Goal: Task Accomplishment & Management: Use online tool/utility

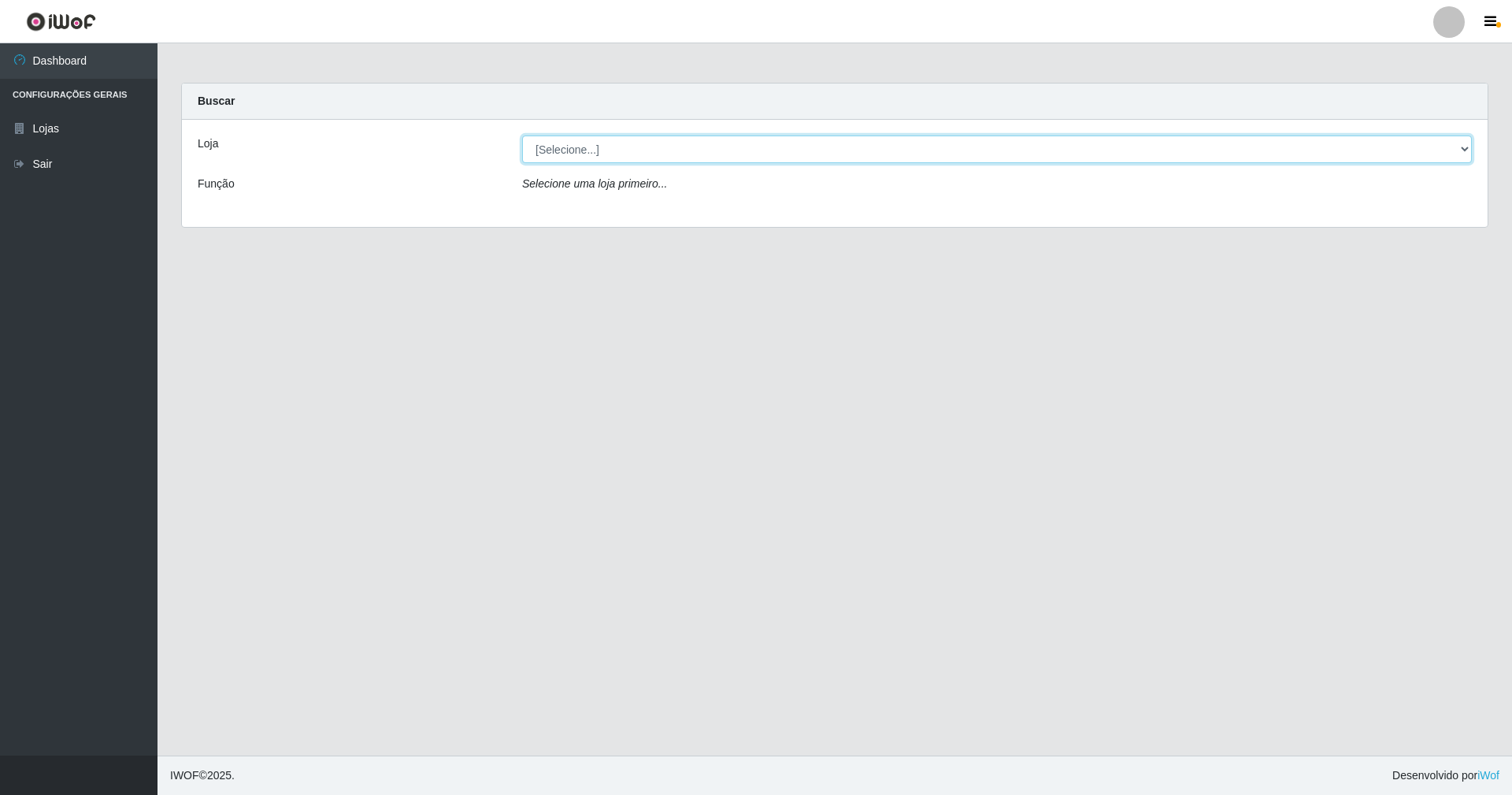
click at [536, 147] on select "[Selecione...] SuperShow - Asa Norte" at bounding box center [996, 148] width 950 height 27
select select "71"
click at [522, 135] on select "[Selecione...] SuperShow - Asa Norte" at bounding box center [996, 148] width 950 height 27
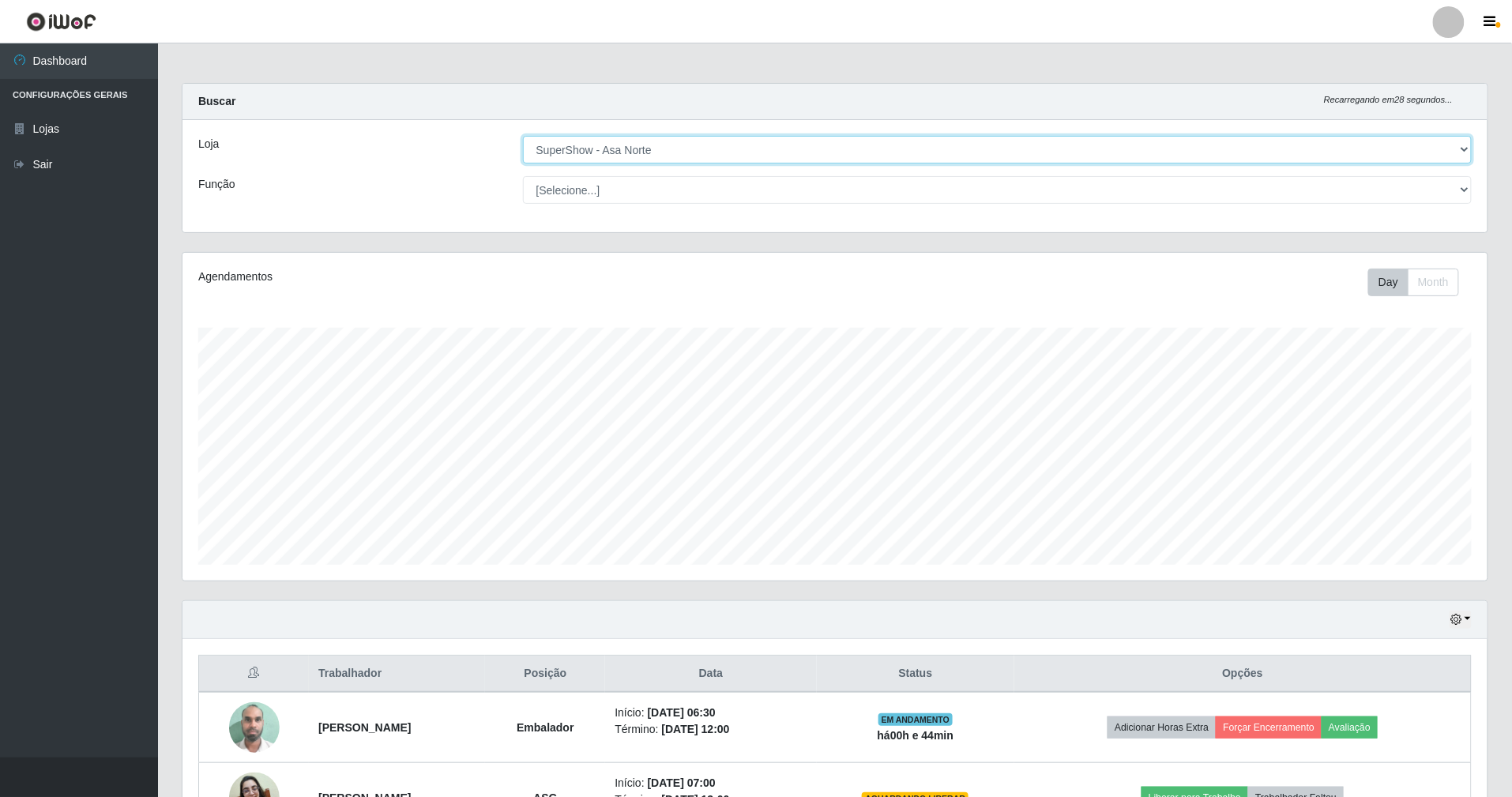
scroll to position [329, 1305]
click at [564, 191] on select "[Selecione...] ASG ASG + ASG ++ Auxiliar de Depósito Auxiliar de Depósito + Aux…" at bounding box center [997, 189] width 949 height 27
click at [523, 176] on select "[Selecione...] ASG ASG + ASG ++ Auxiliar de Depósito Auxiliar de Depósito + Aux…" at bounding box center [997, 189] width 949 height 27
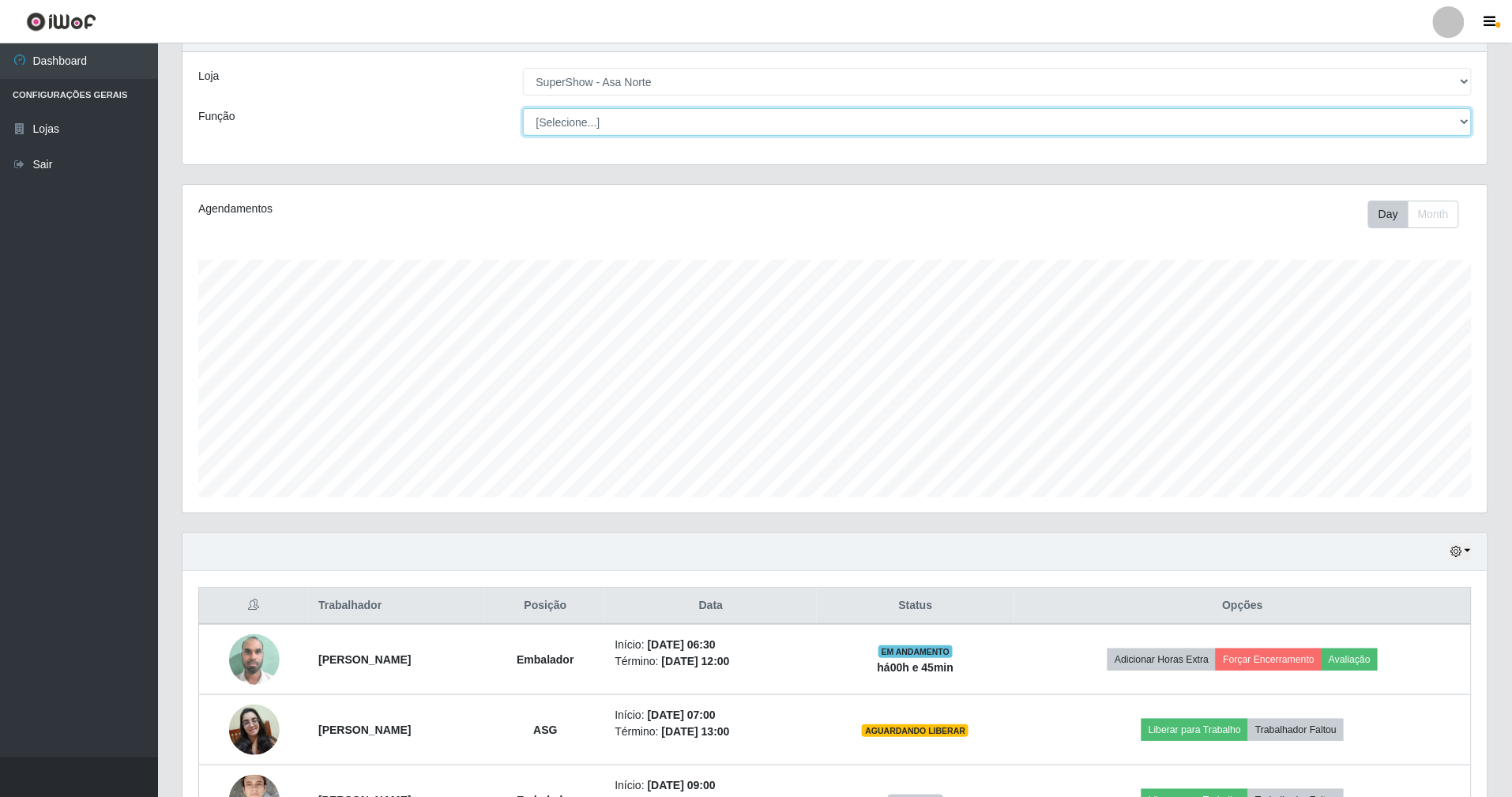
scroll to position [105, 0]
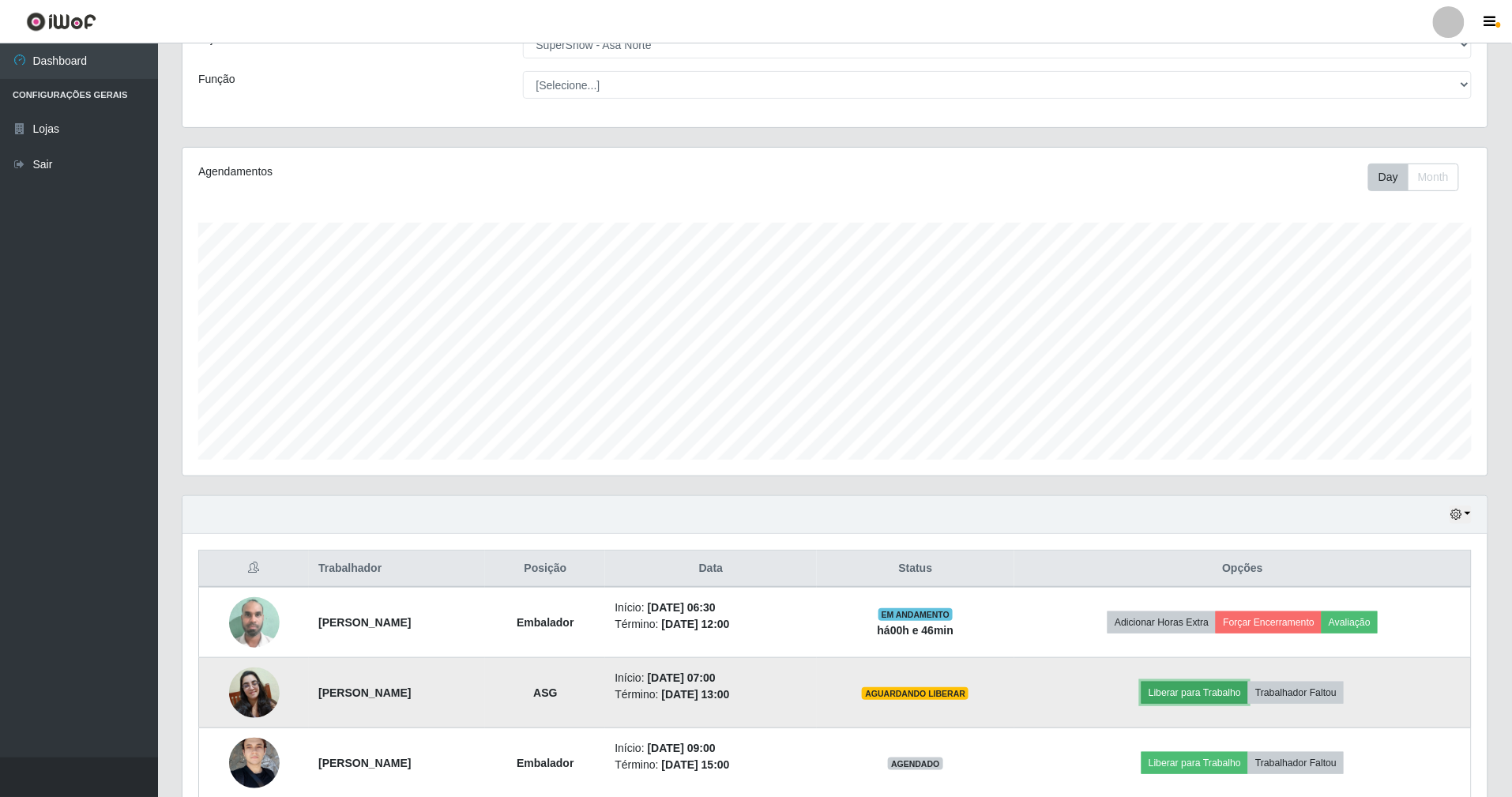
click at [1227, 693] on button "Liberar para Trabalho" at bounding box center [1195, 692] width 107 height 22
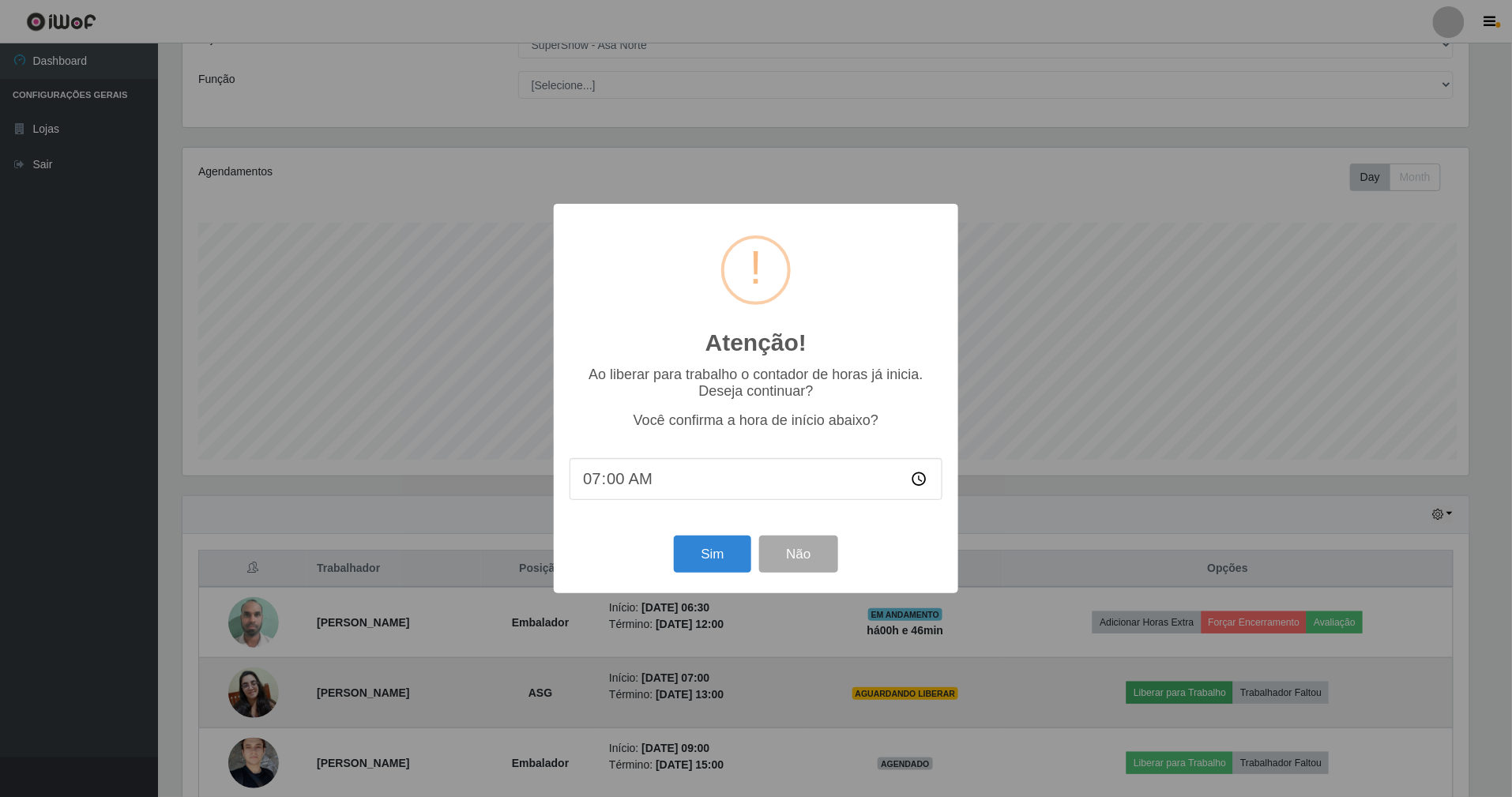
scroll to position [329, 1291]
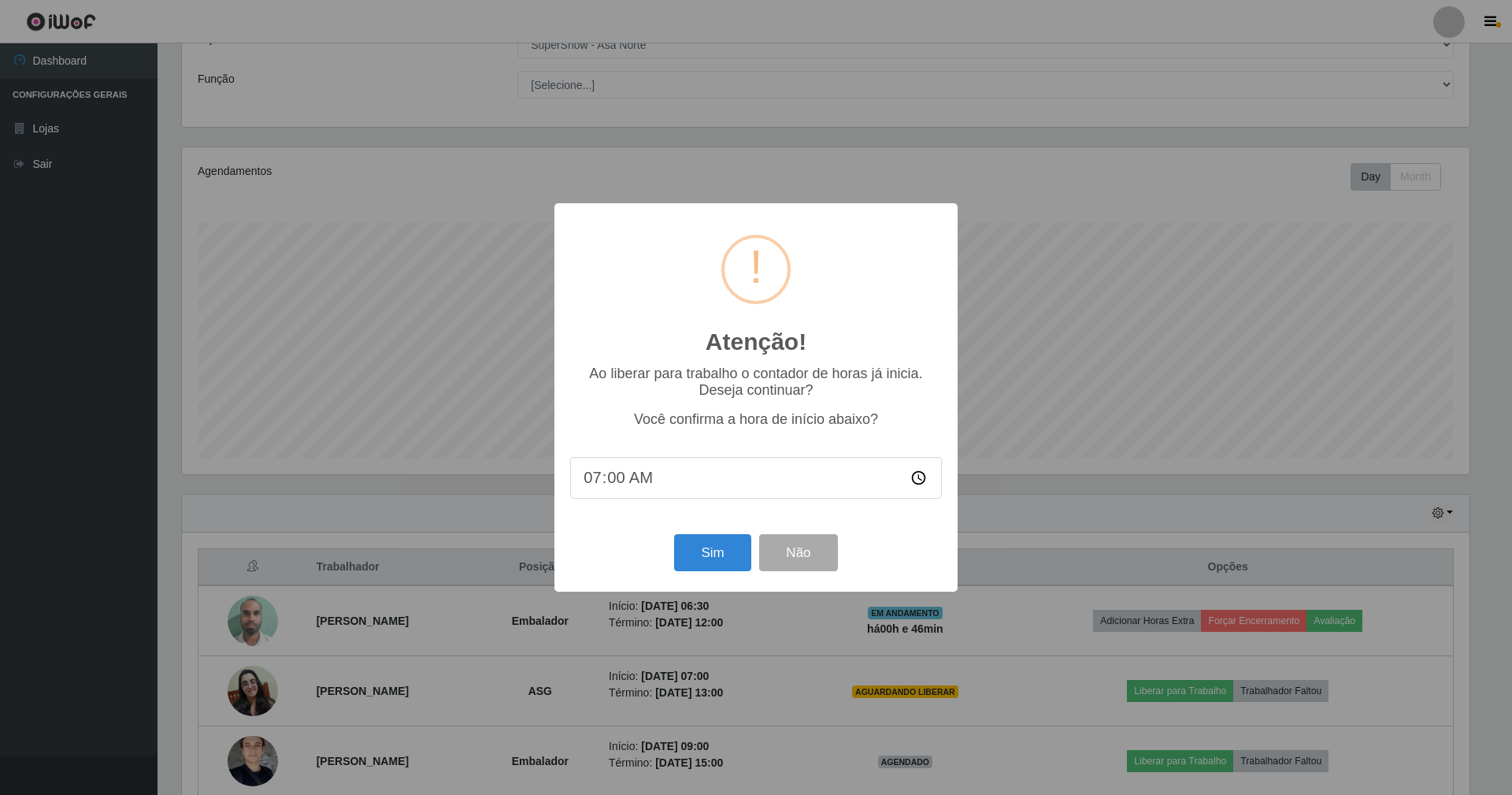
click at [613, 489] on input "07:00" at bounding box center [755, 478] width 371 height 42
type input "07:05"
click at [666, 476] on input "07:05" at bounding box center [755, 478] width 371 height 42
click at [644, 495] on input "07:05" at bounding box center [755, 478] width 371 height 42
click at [785, 549] on button "Não" at bounding box center [798, 552] width 78 height 37
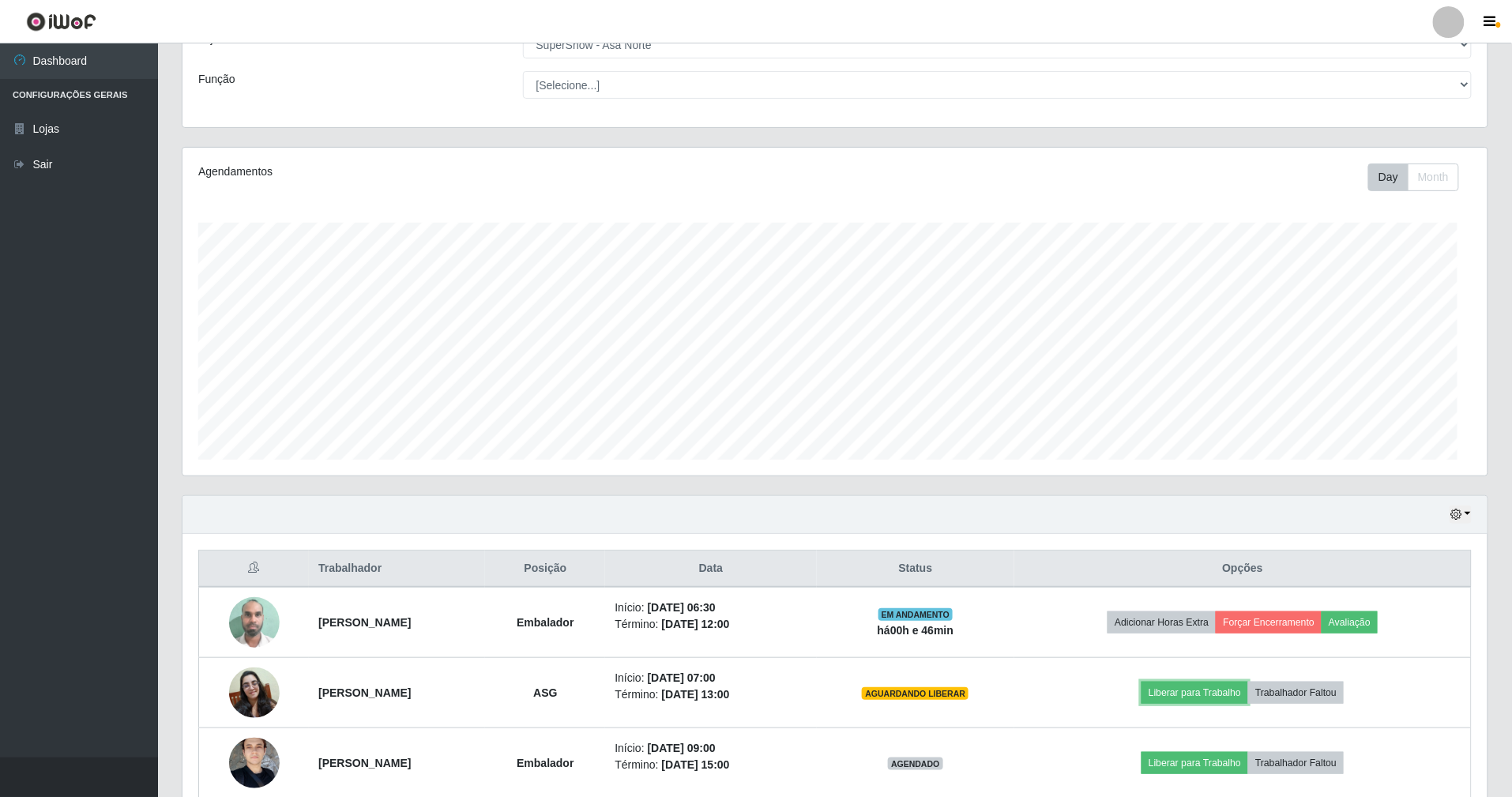
scroll to position [329, 1305]
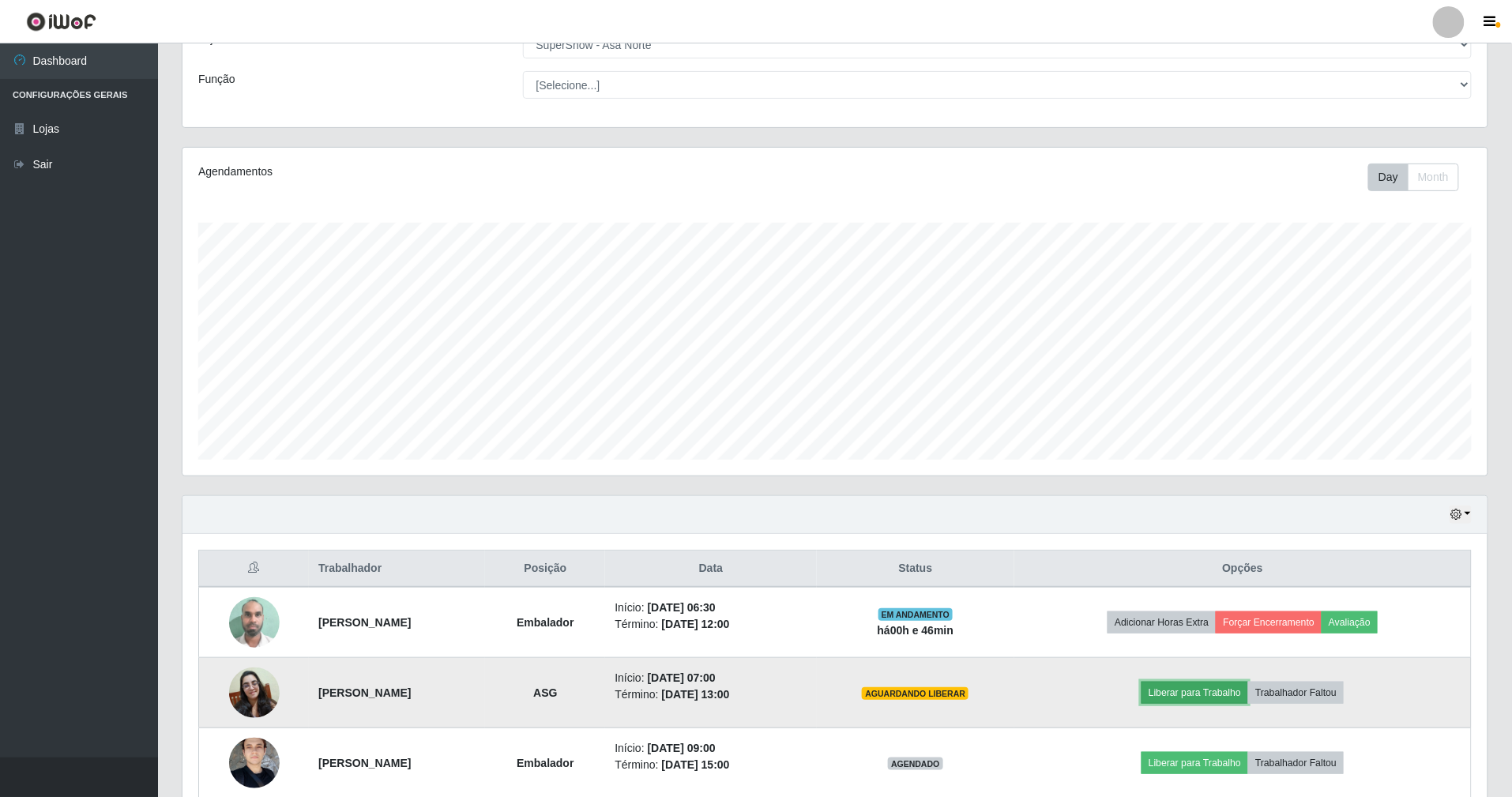
click at [1211, 693] on button "Liberar para Trabalho" at bounding box center [1195, 692] width 107 height 22
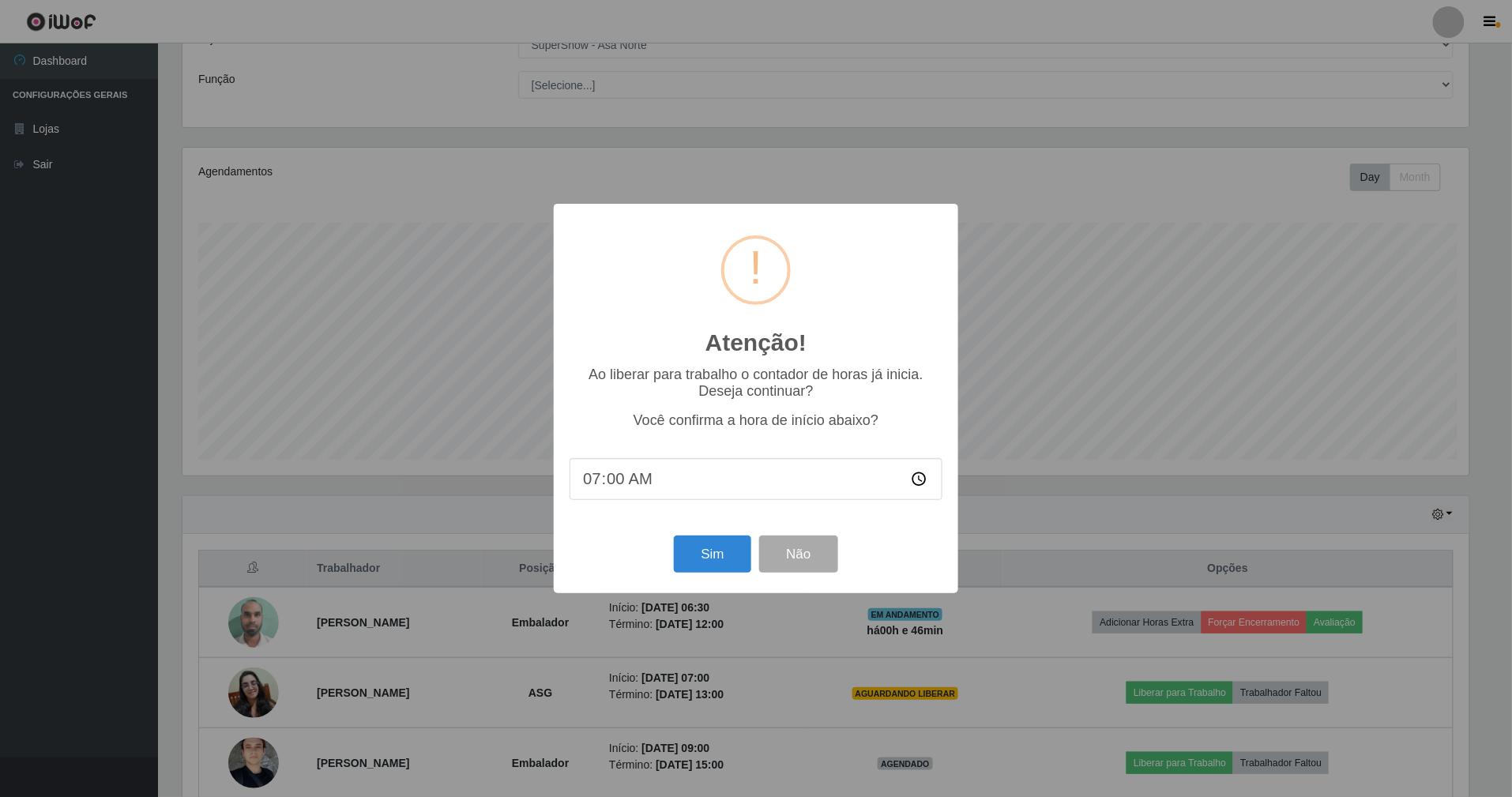
scroll to position [329, 1291]
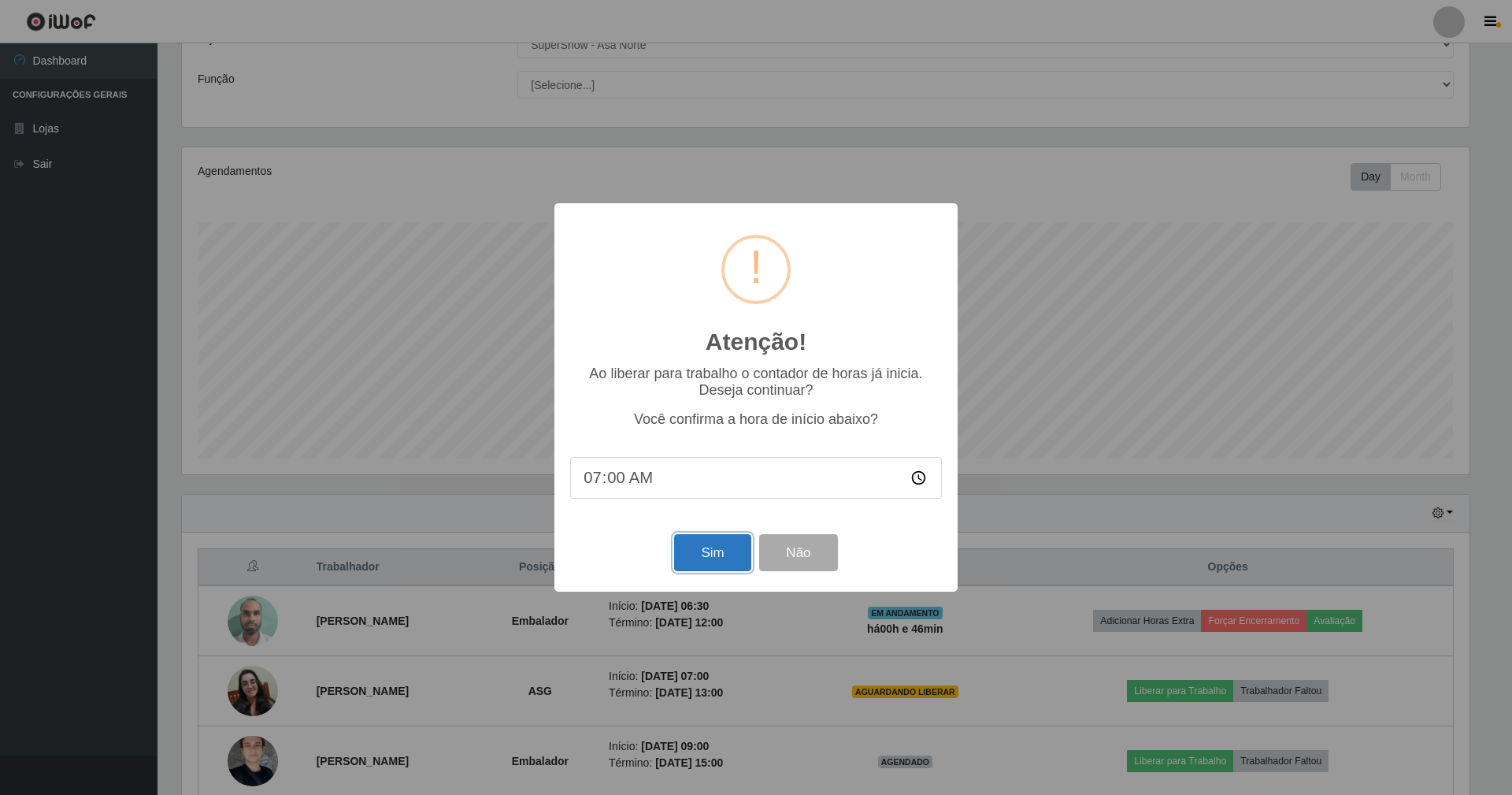
click at [732, 544] on button "Sim" at bounding box center [712, 552] width 77 height 37
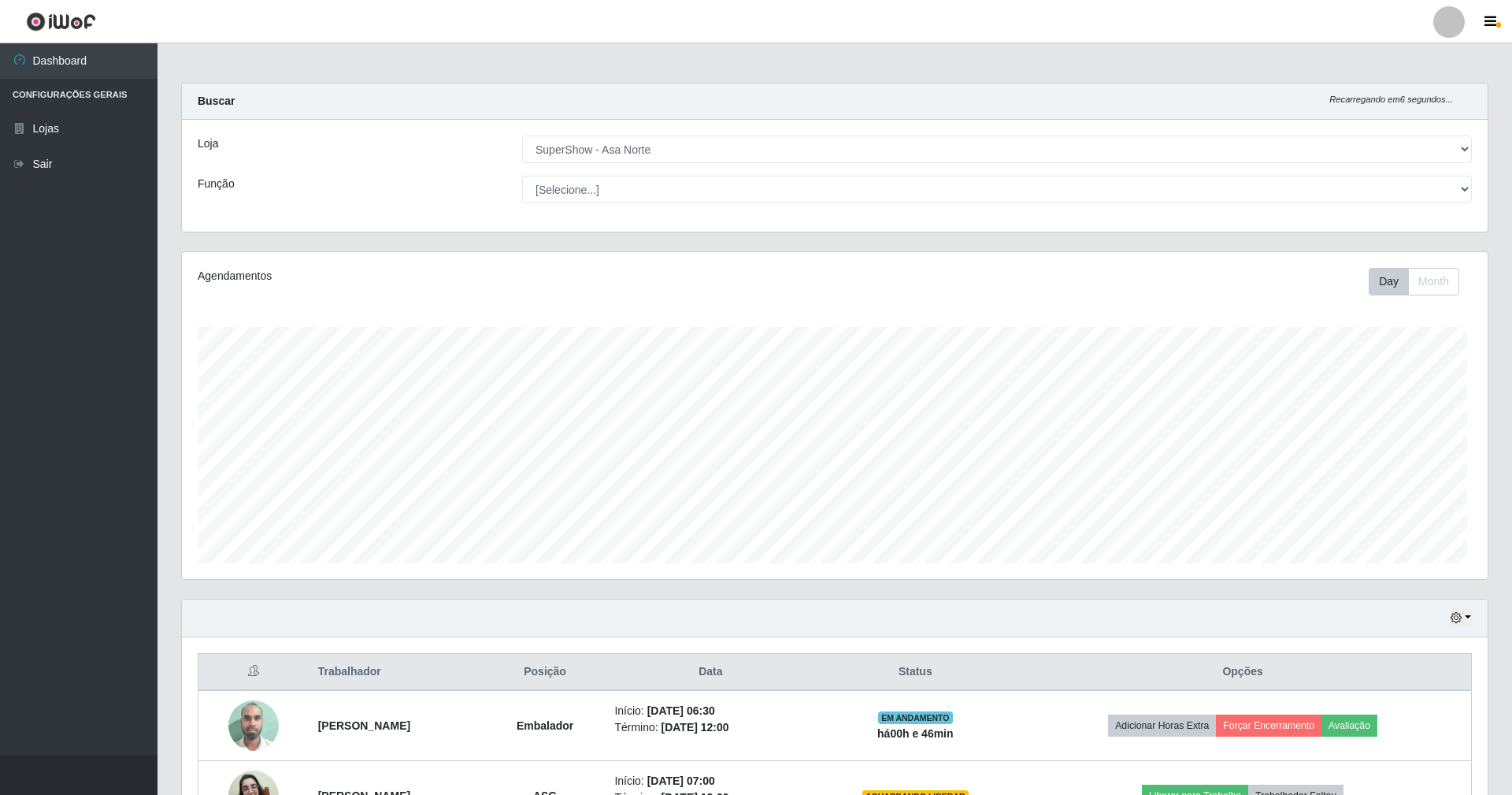
scroll to position [328, 1304]
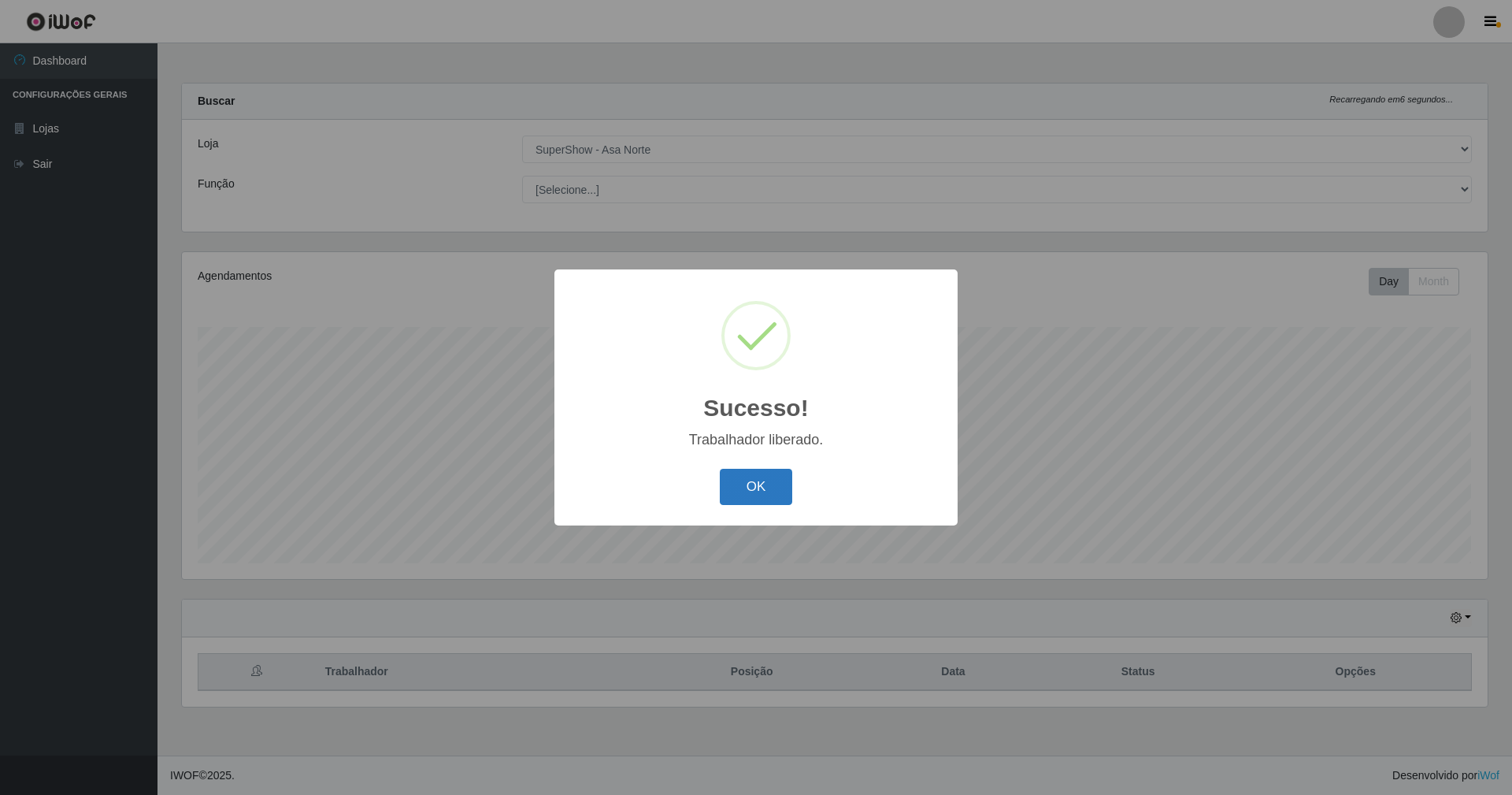
click at [748, 483] on button "OK" at bounding box center [756, 487] width 73 height 37
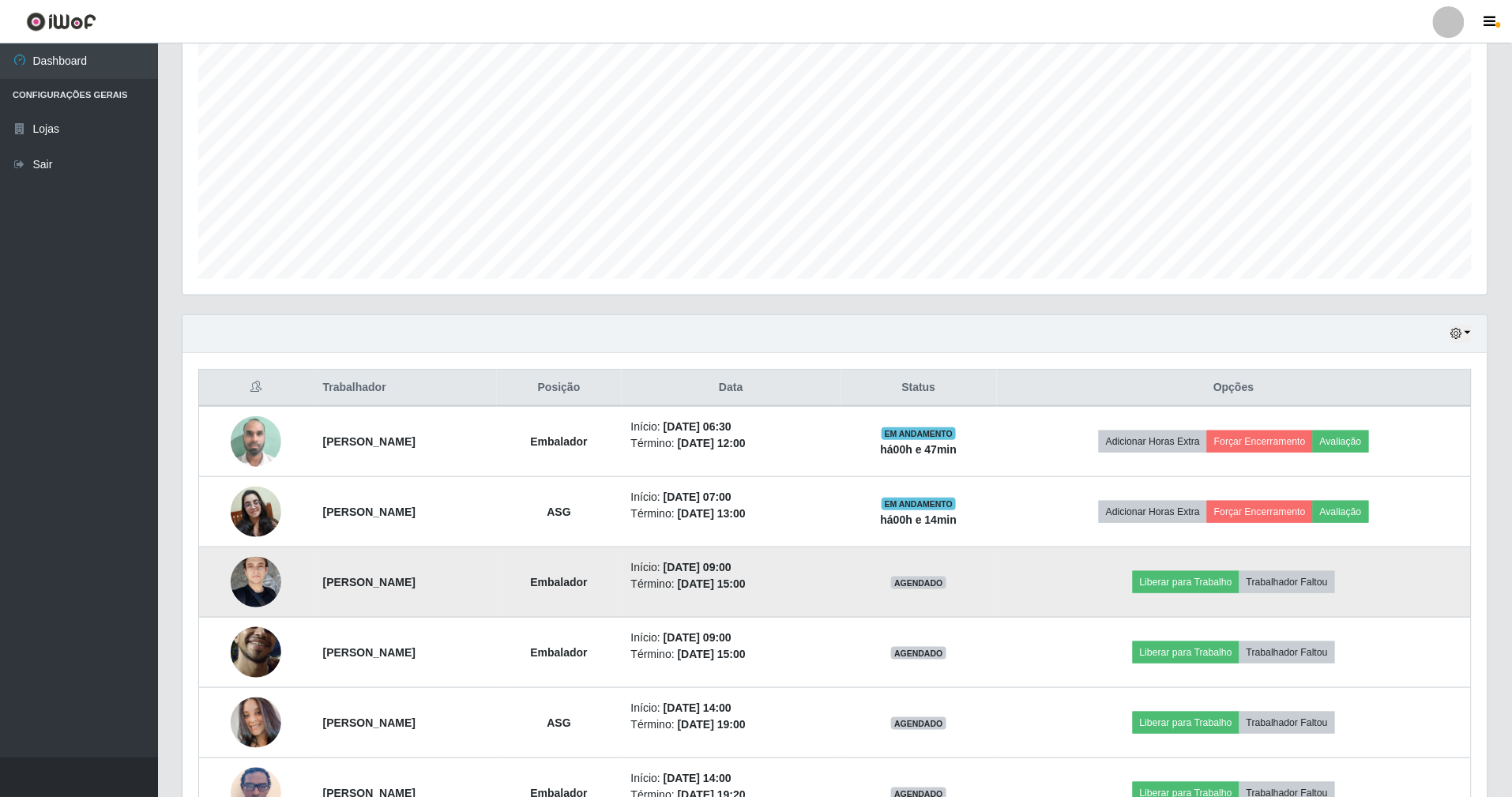
scroll to position [315, 0]
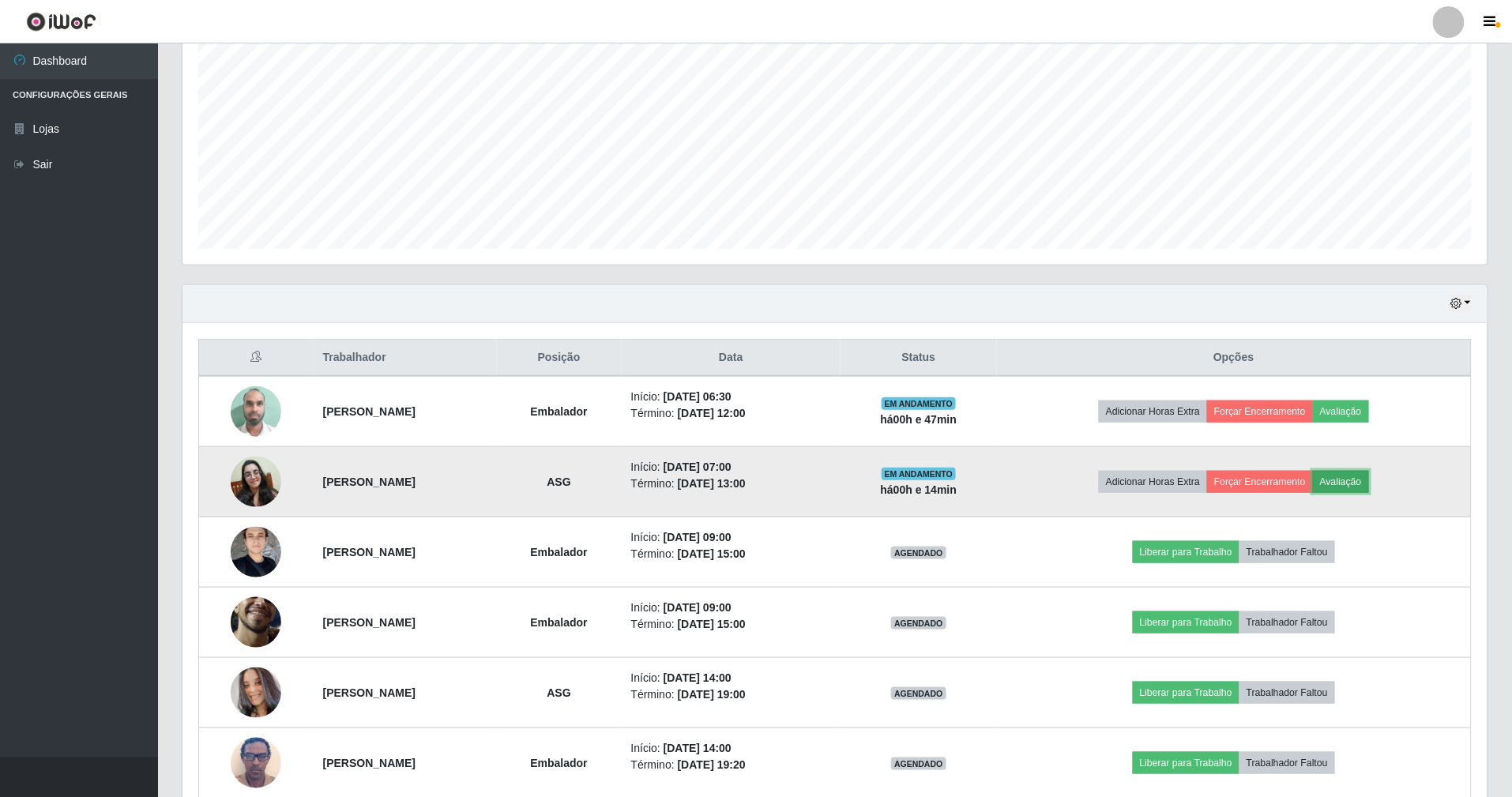
click at [1363, 480] on button "Avaliação" at bounding box center [1341, 482] width 56 height 22
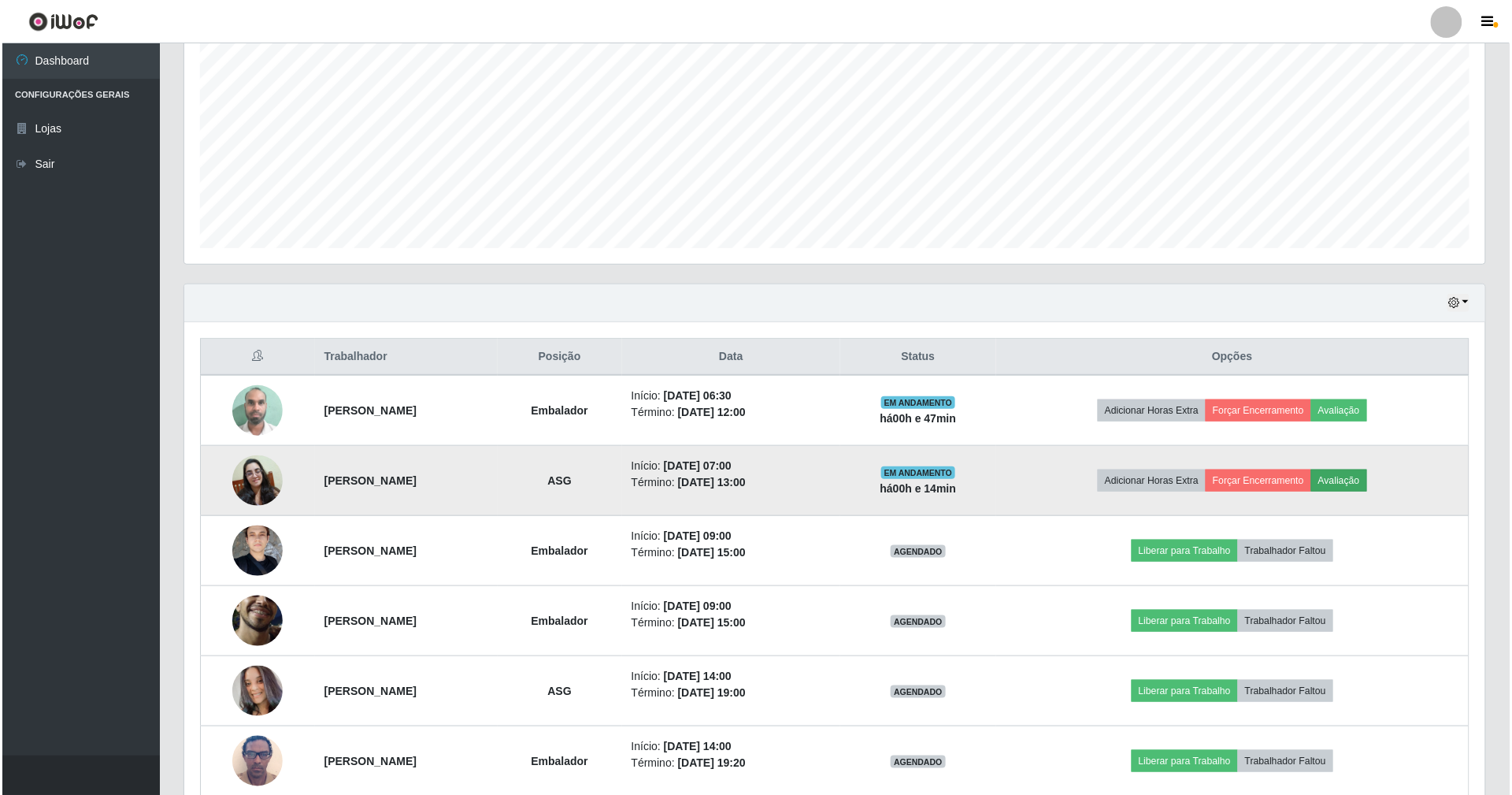
scroll to position [328, 1286]
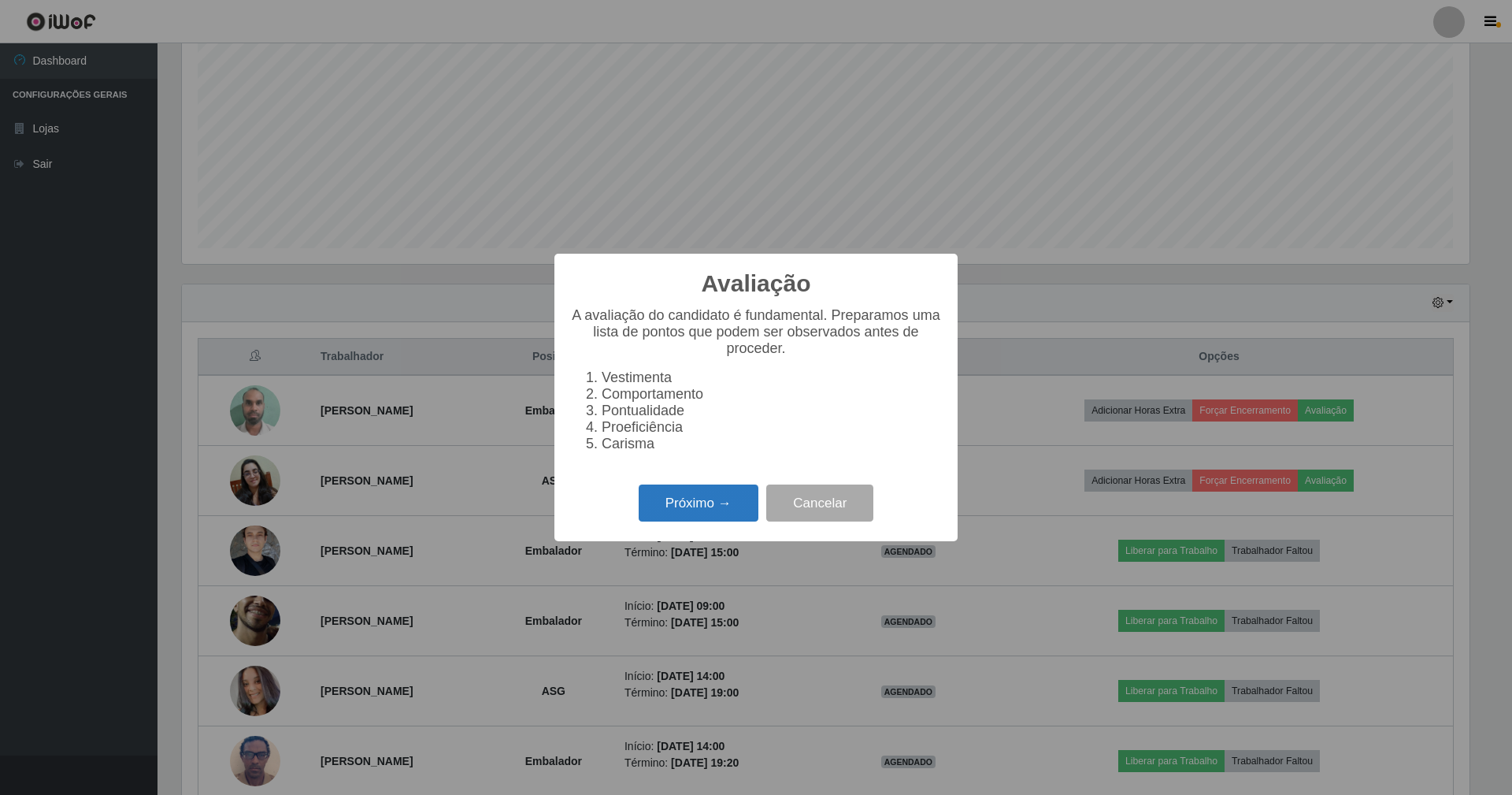
click at [698, 503] on button "Próximo →" at bounding box center [698, 503] width 119 height 37
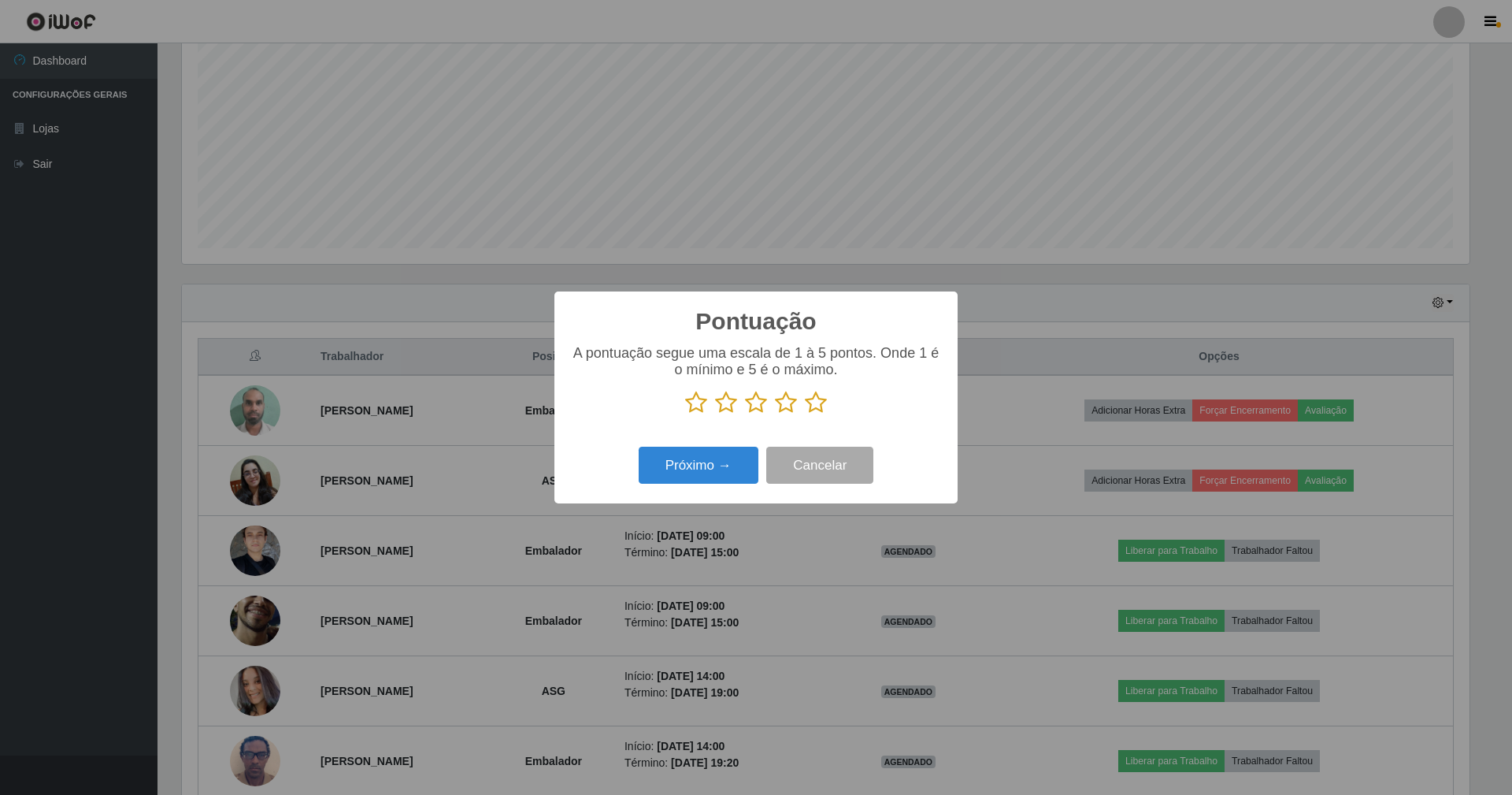
scroll to position [787345, 786094]
click at [819, 405] on icon at bounding box center [815, 402] width 22 height 24
click at [805, 414] on input "radio" at bounding box center [805, 414] width 0 height 0
click at [735, 451] on button "Próximo →" at bounding box center [698, 465] width 119 height 37
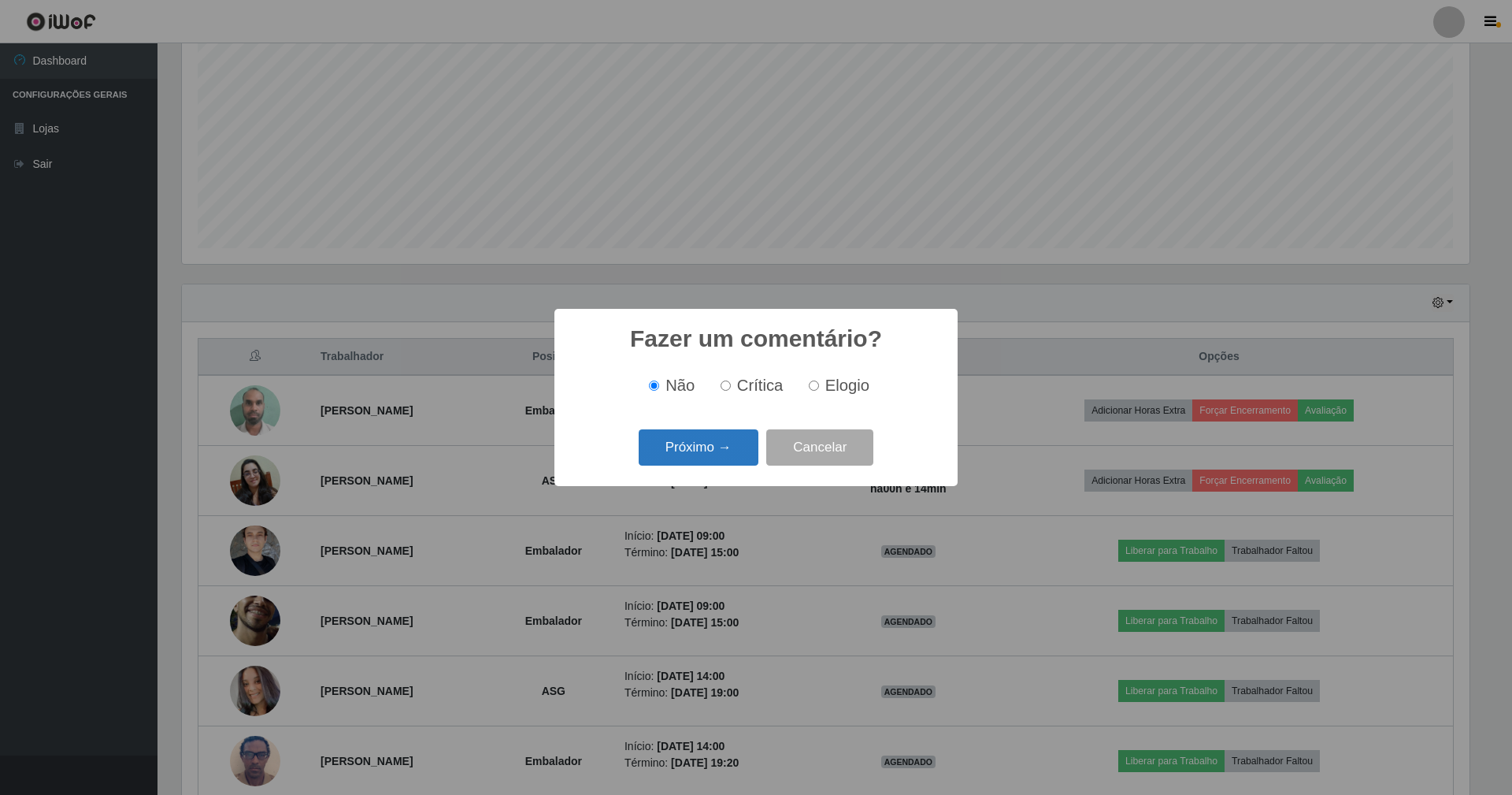
click at [726, 446] on button "Próximo →" at bounding box center [698, 447] width 119 height 37
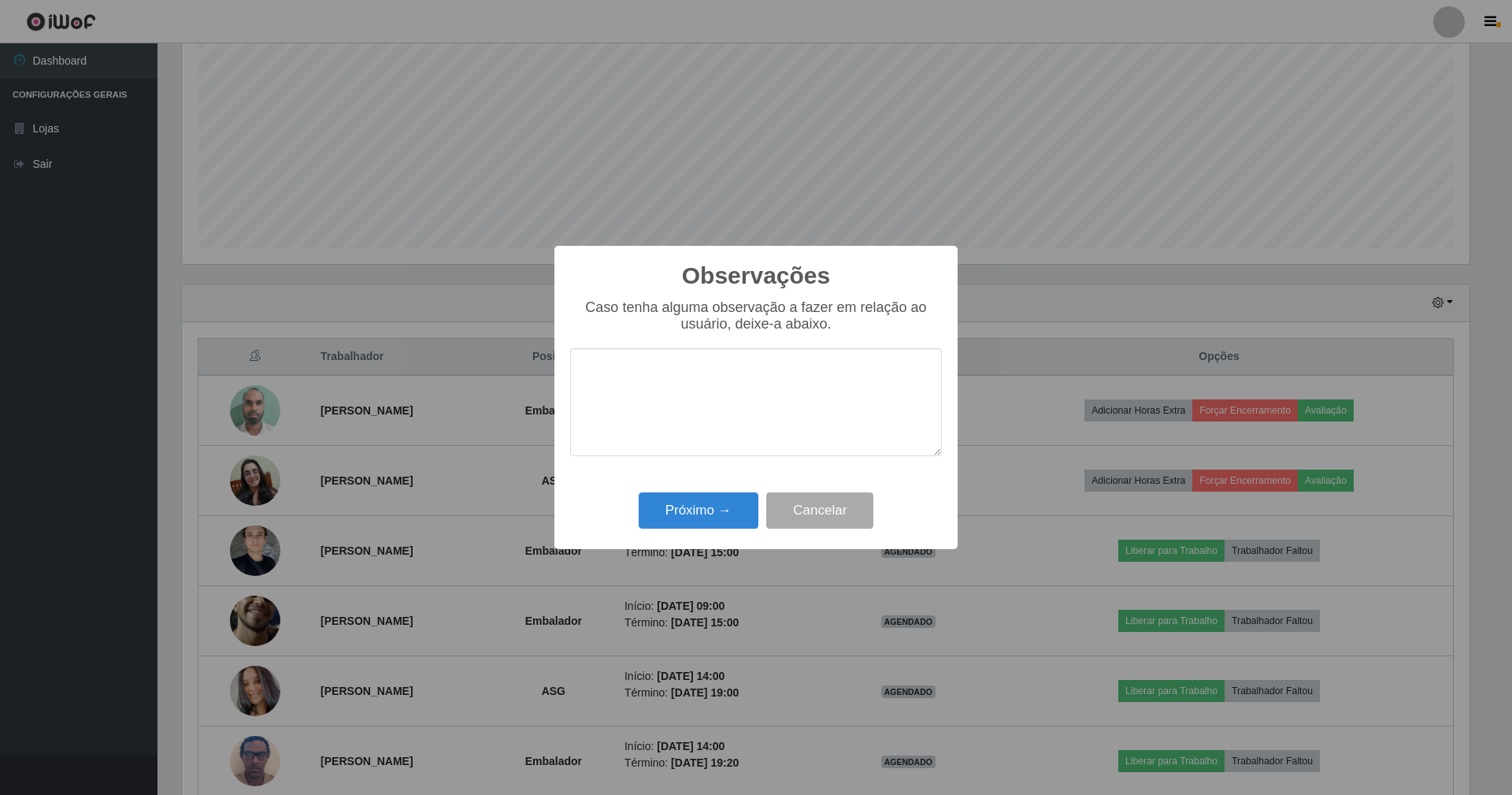
click at [713, 410] on textarea at bounding box center [755, 402] width 371 height 108
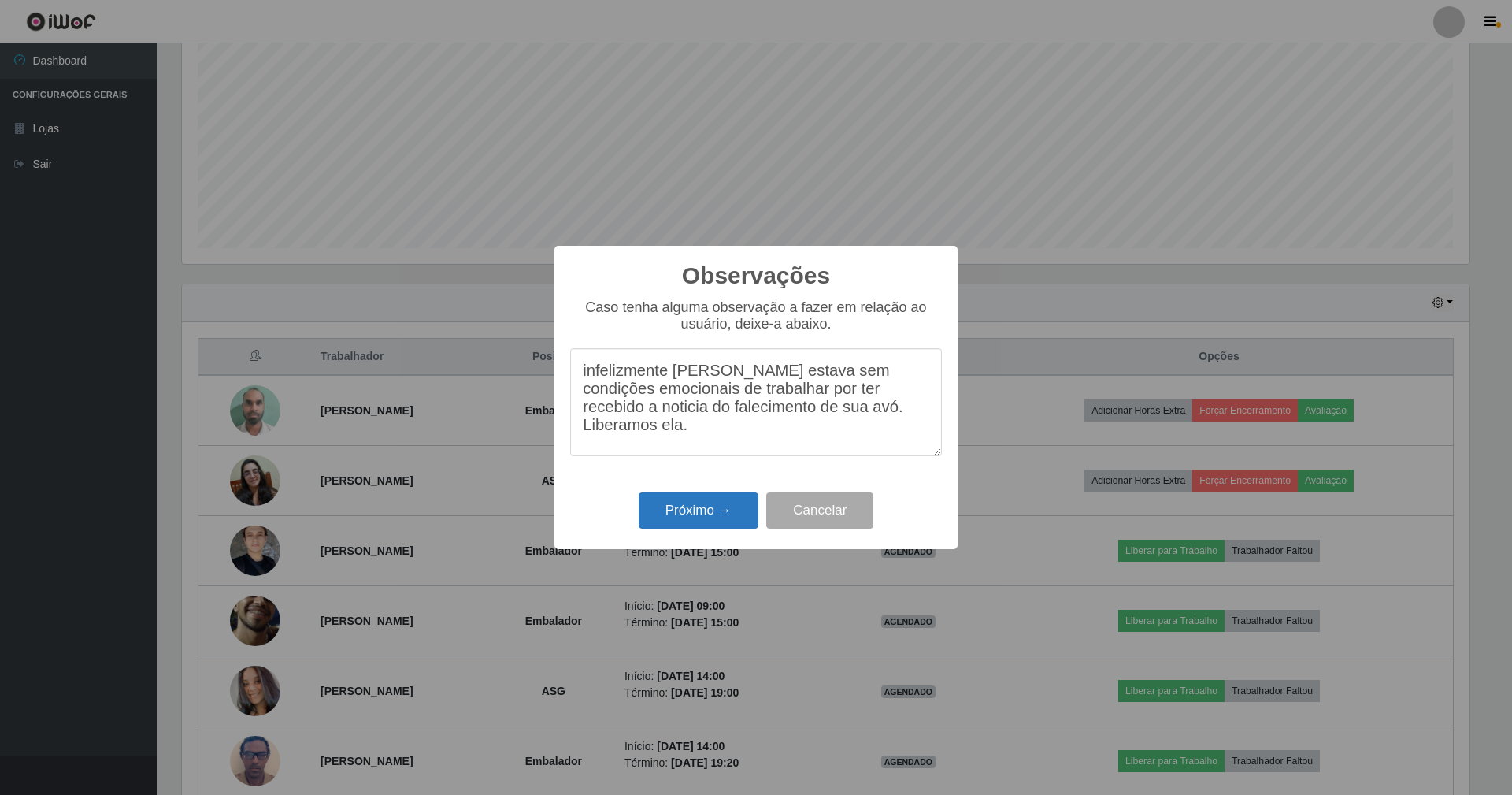
type textarea "infelizmente [PERSON_NAME] estava sem condições emocionais de trabalhar por ter…"
click at [740, 512] on button "Próximo →" at bounding box center [698, 511] width 119 height 37
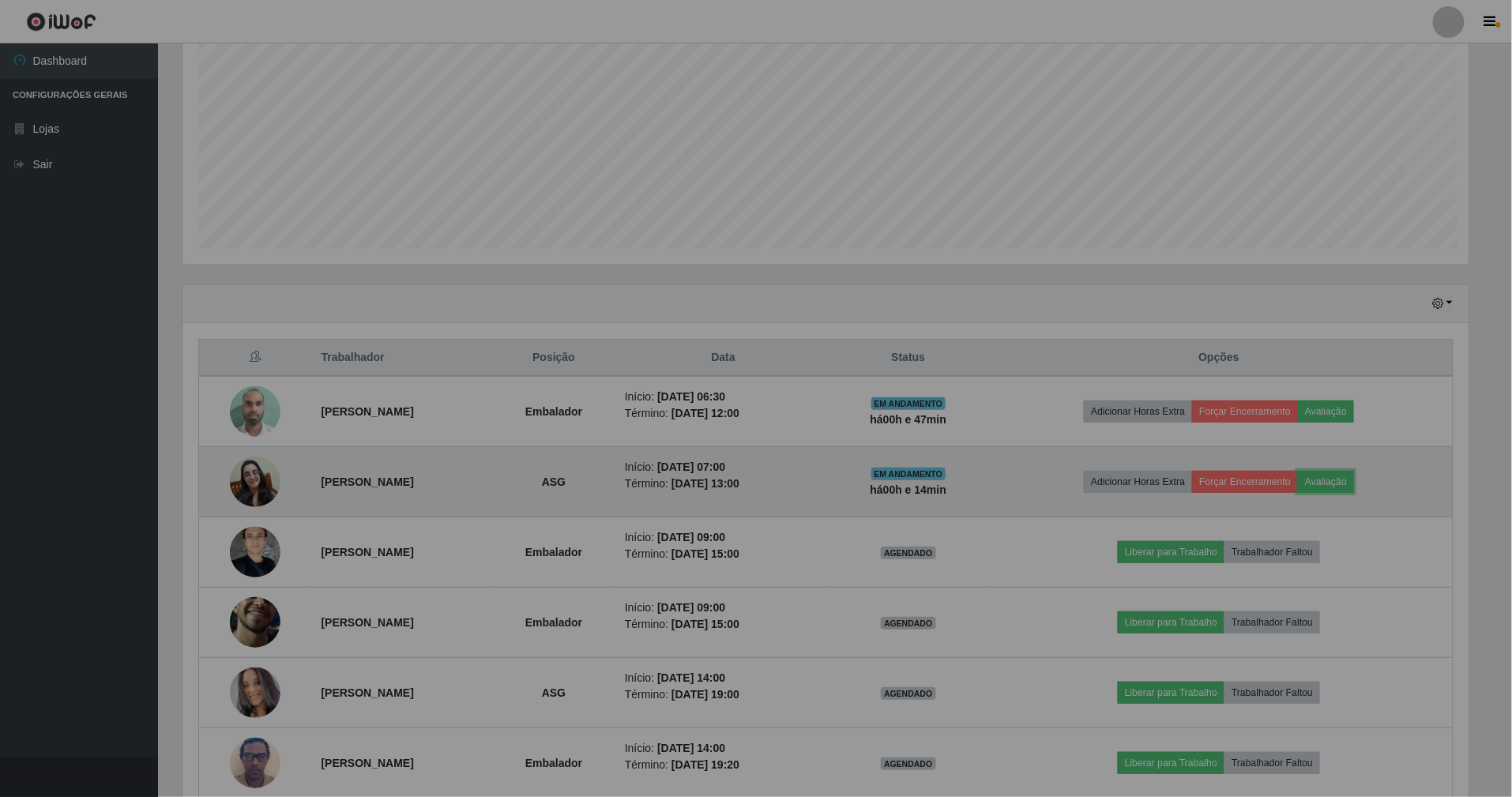
scroll to position [329, 1305]
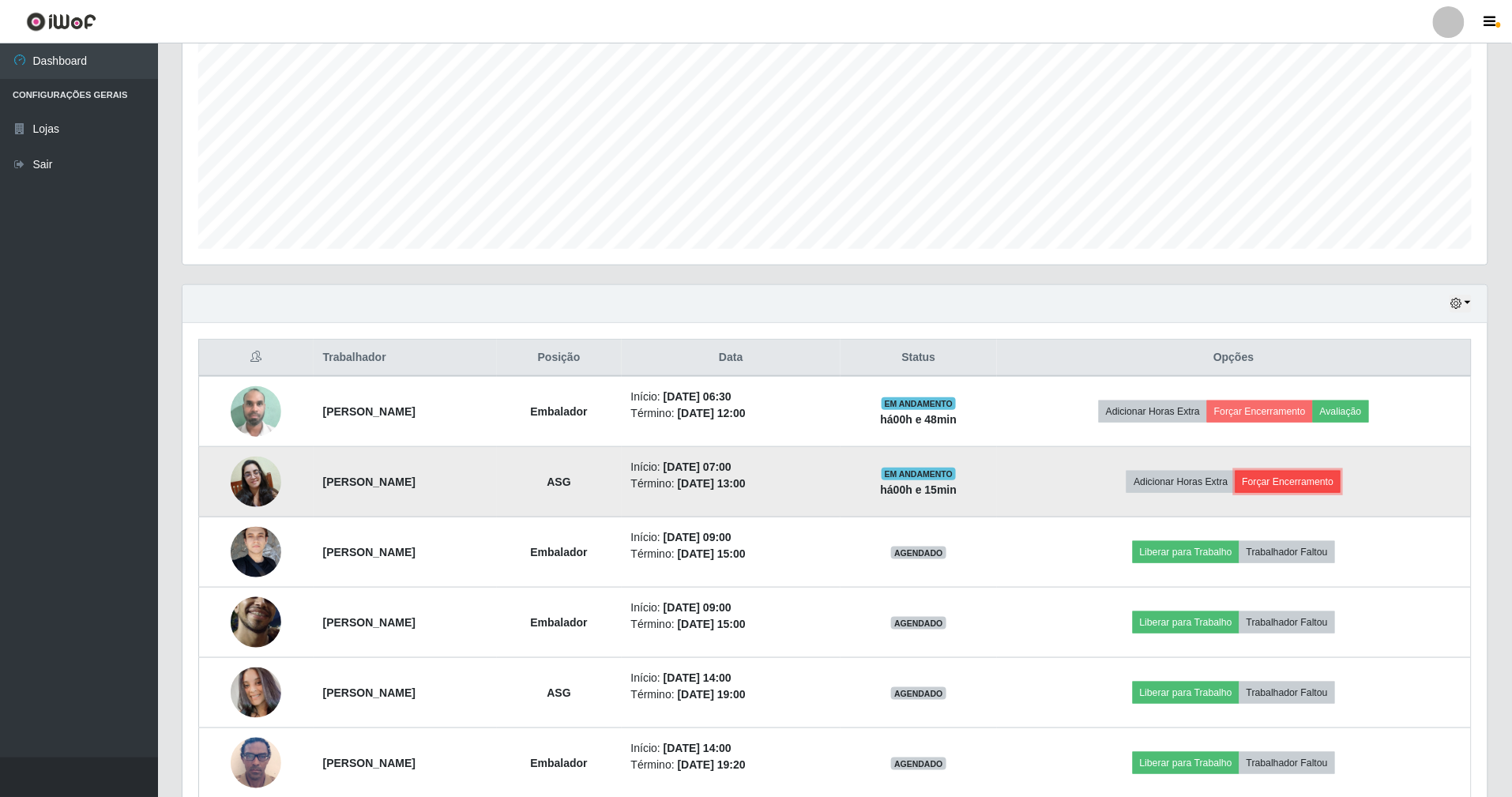
click at [1341, 487] on button "Forçar Encerramento" at bounding box center [1288, 482] width 106 height 22
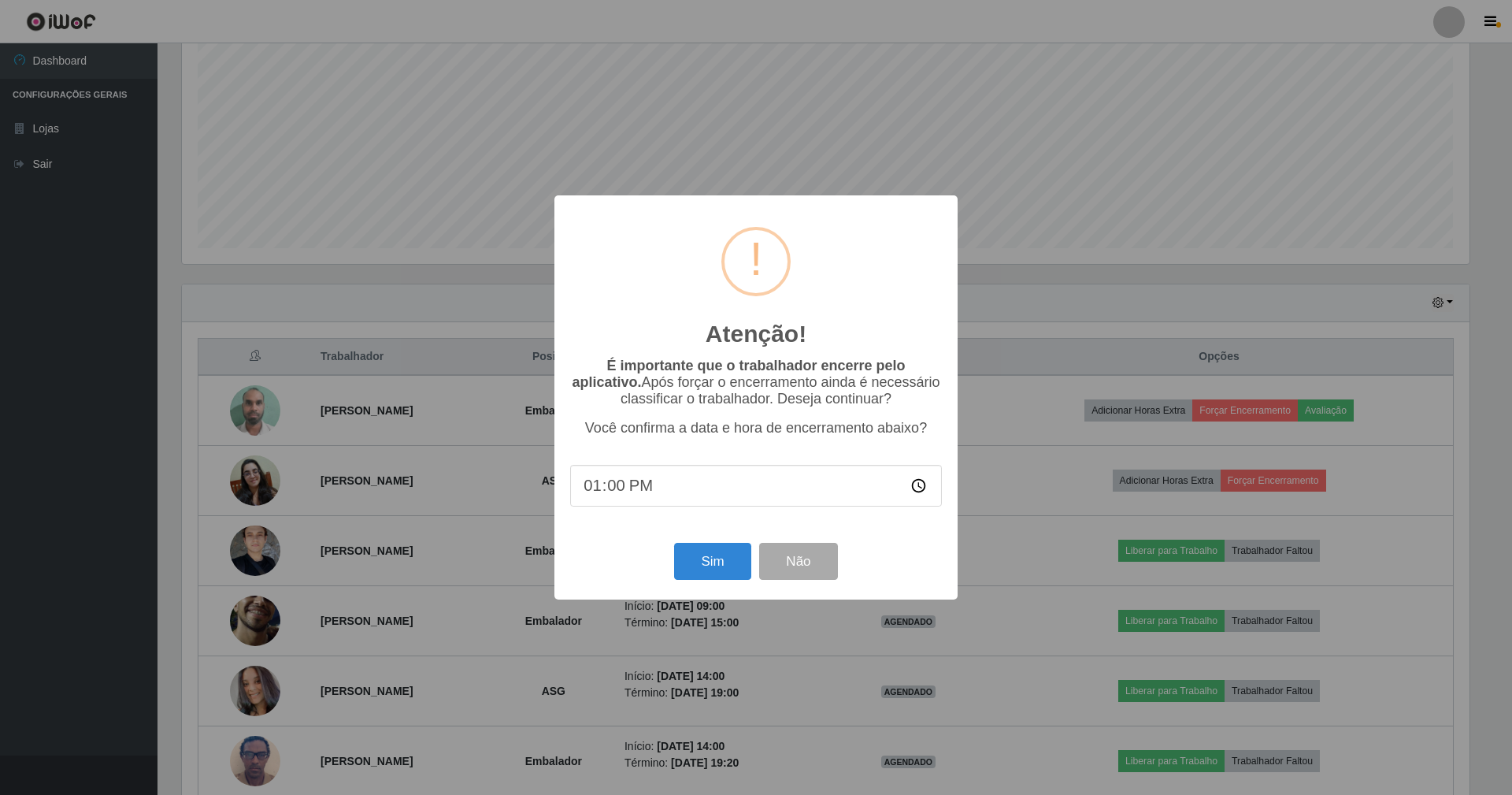
click at [618, 495] on input "13:00" at bounding box center [755, 485] width 371 height 42
click at [595, 493] on input "13:00" at bounding box center [755, 485] width 371 height 42
type input "07:05"
click at [707, 568] on button "Sim" at bounding box center [712, 561] width 77 height 37
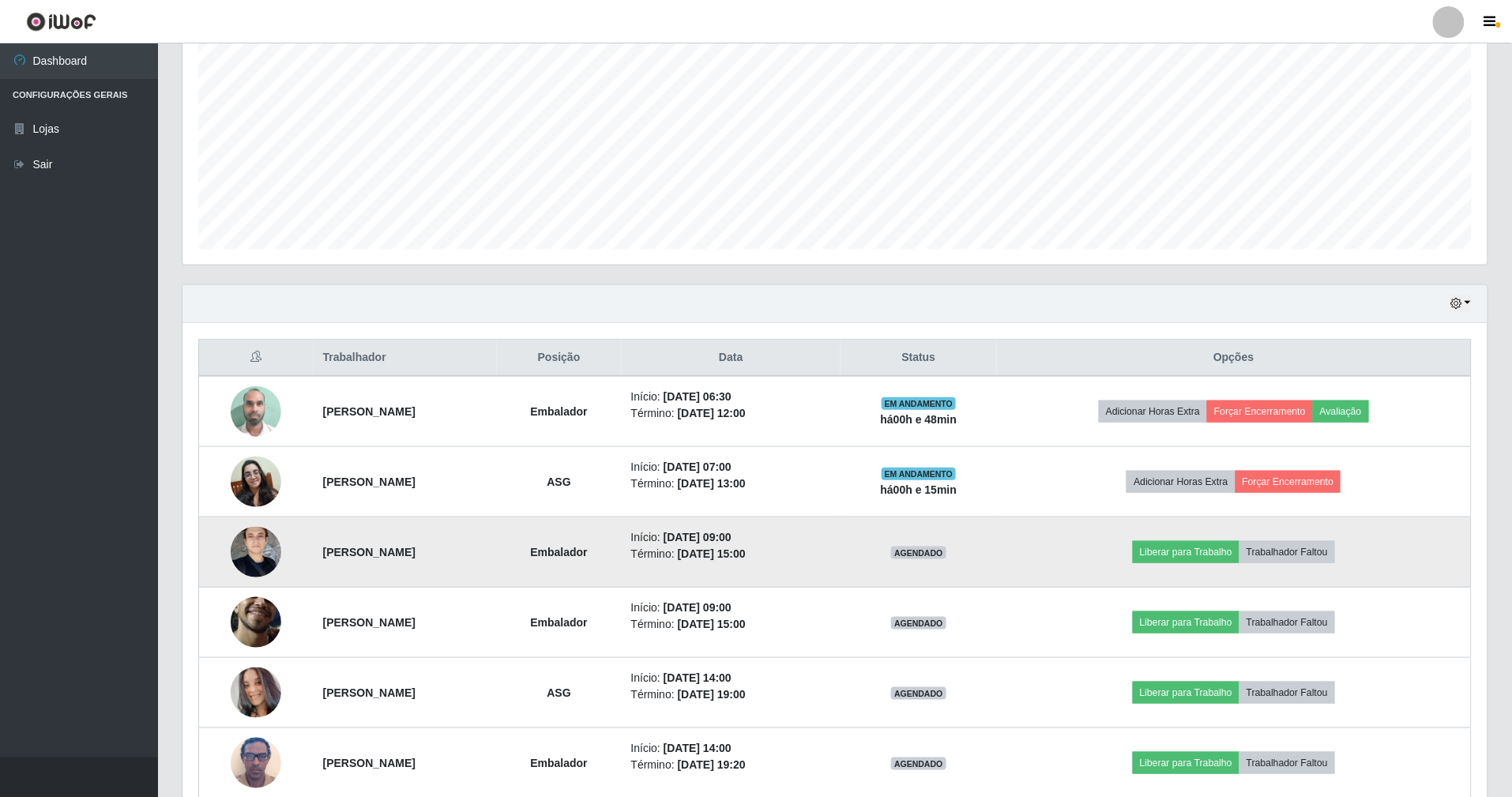
scroll to position [329, 1309]
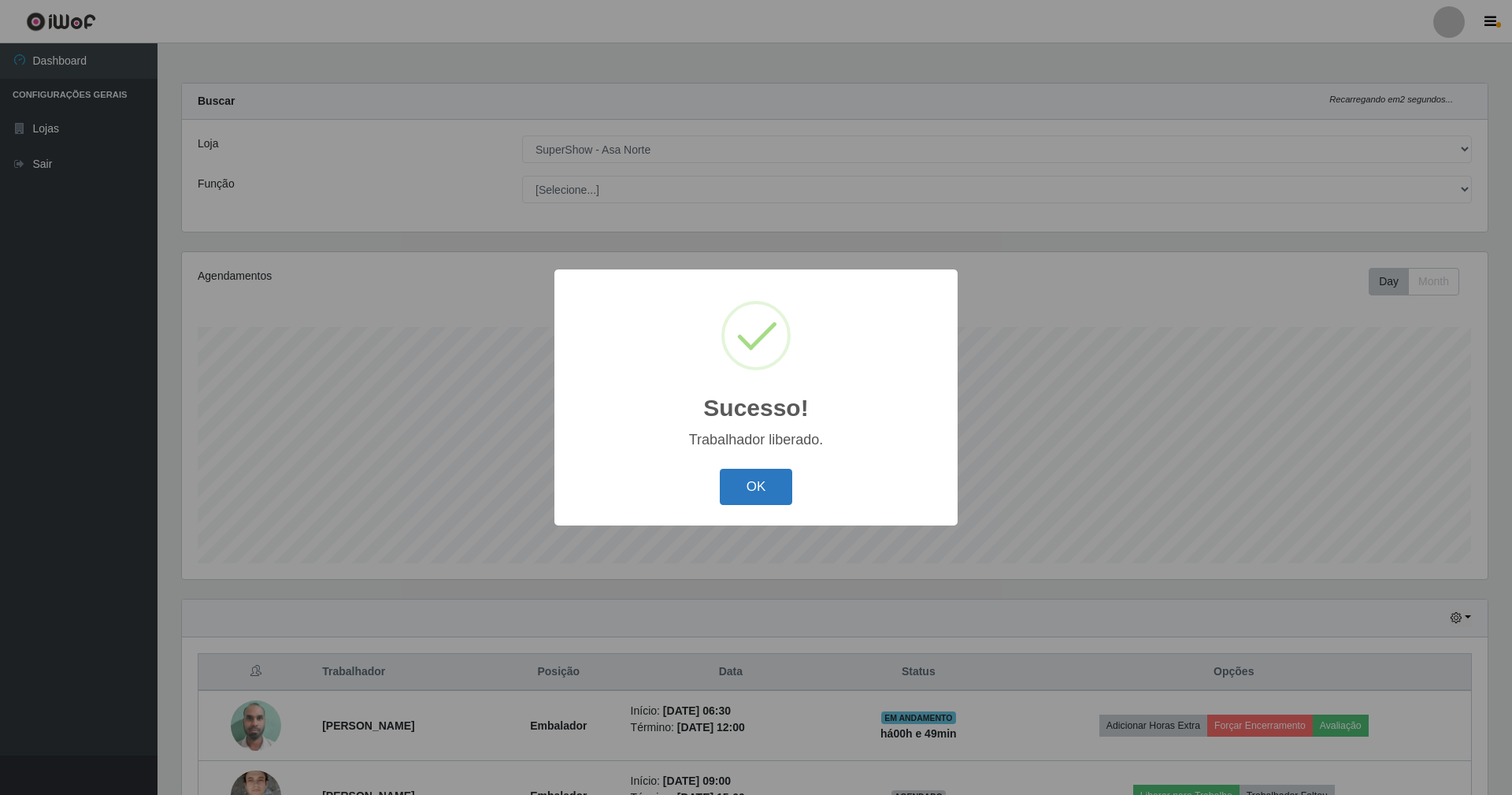
click at [740, 495] on button "OK" at bounding box center [756, 487] width 73 height 37
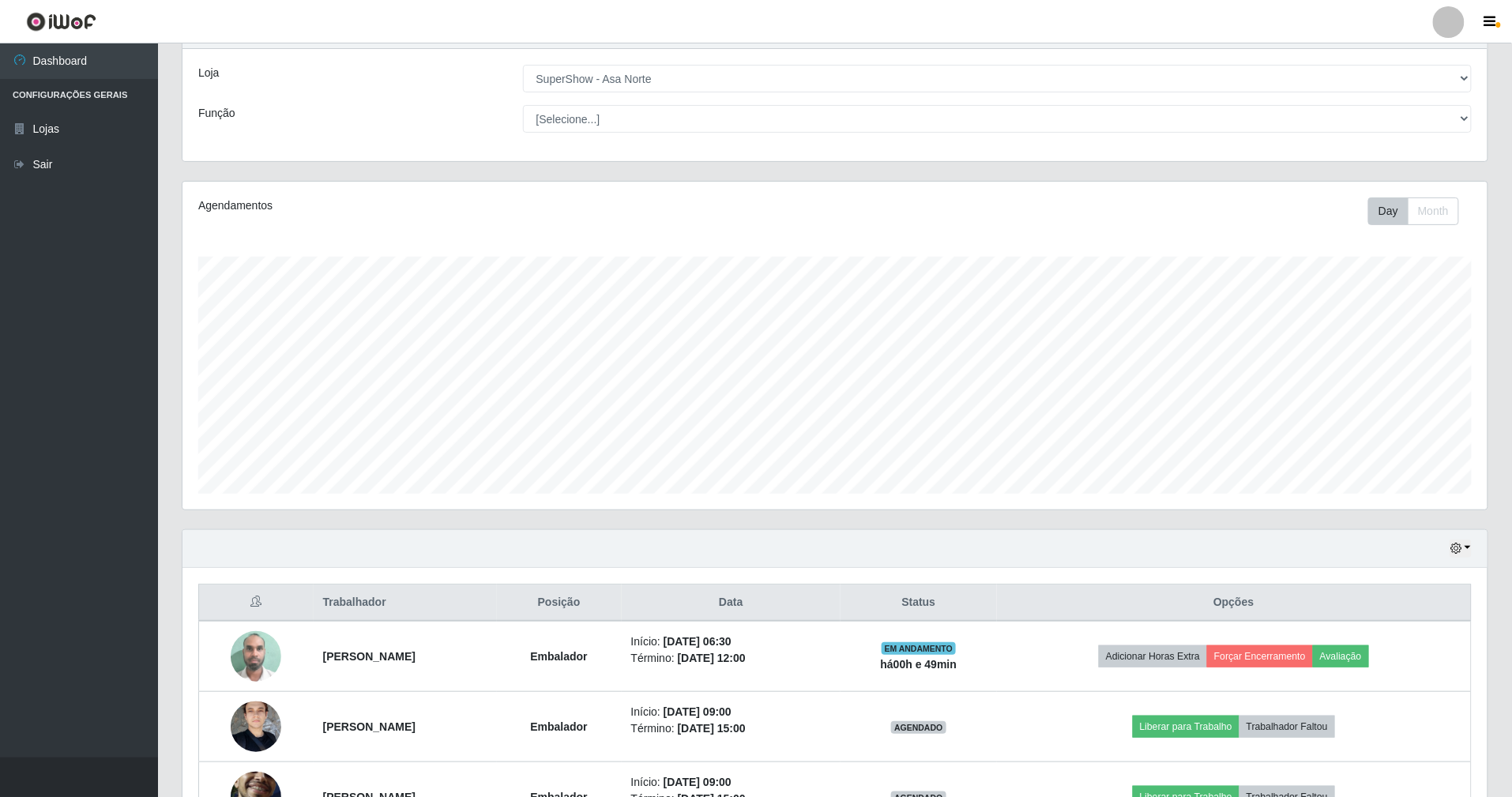
scroll to position [210, 0]
